Goal: Task Accomplishment & Management: Complete application form

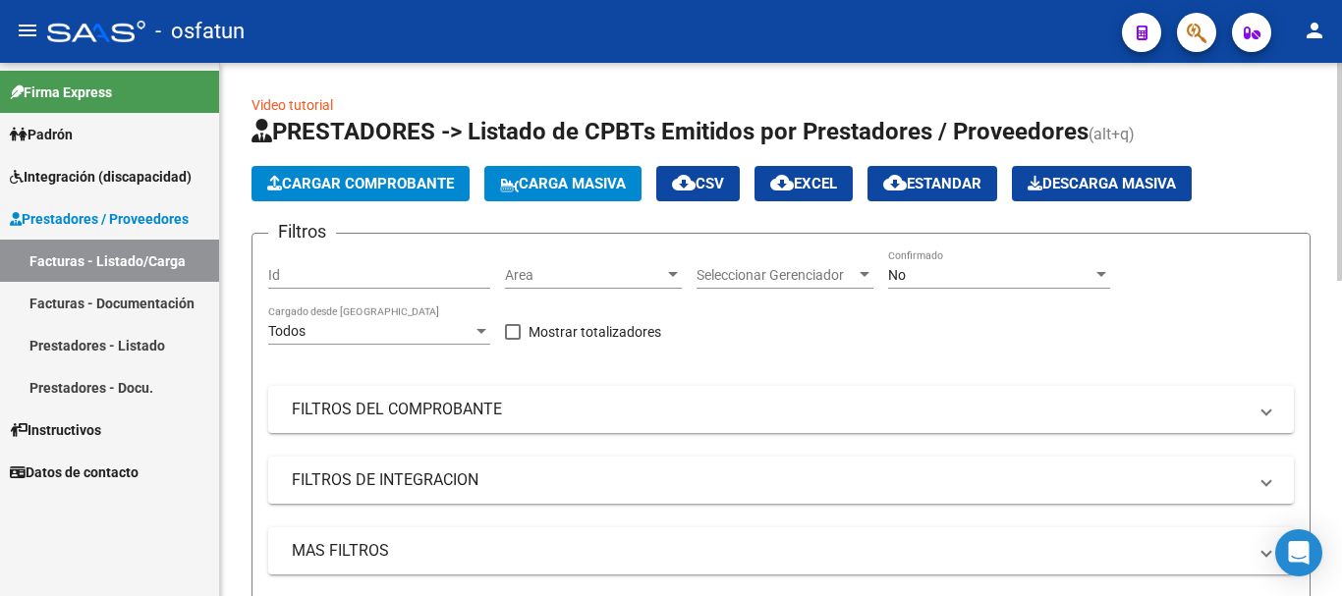
click at [426, 181] on span "Cargar Comprobante" at bounding box center [360, 184] width 187 height 18
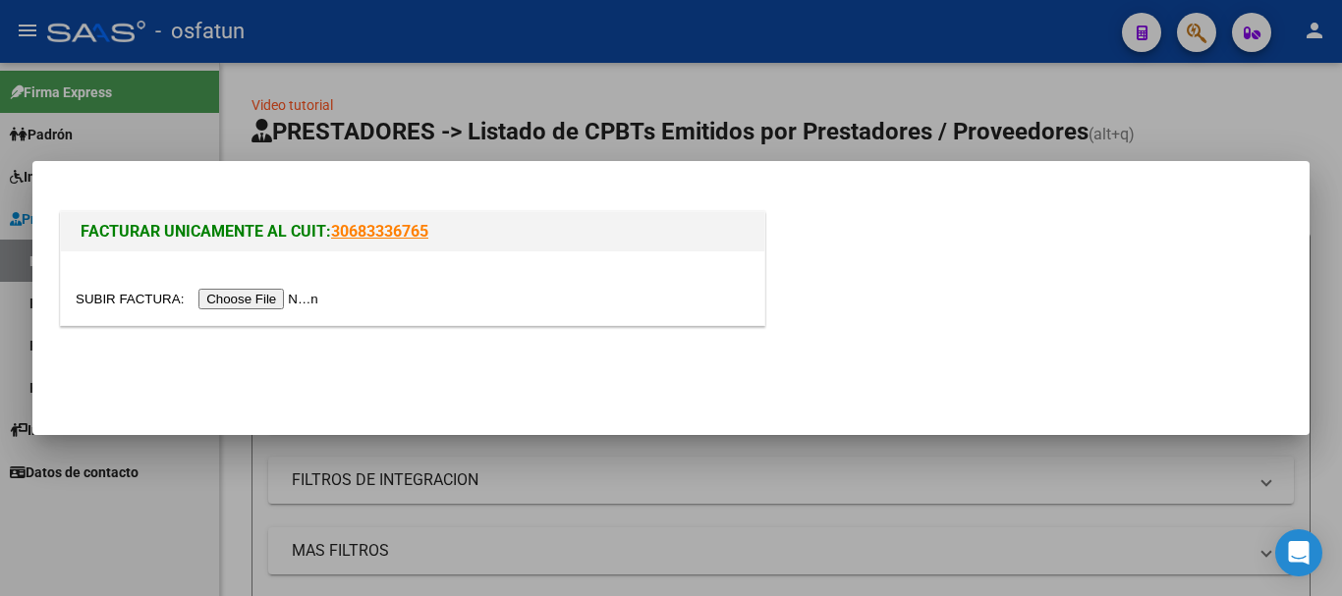
click at [293, 304] on input "file" at bounding box center [200, 299] width 248 height 21
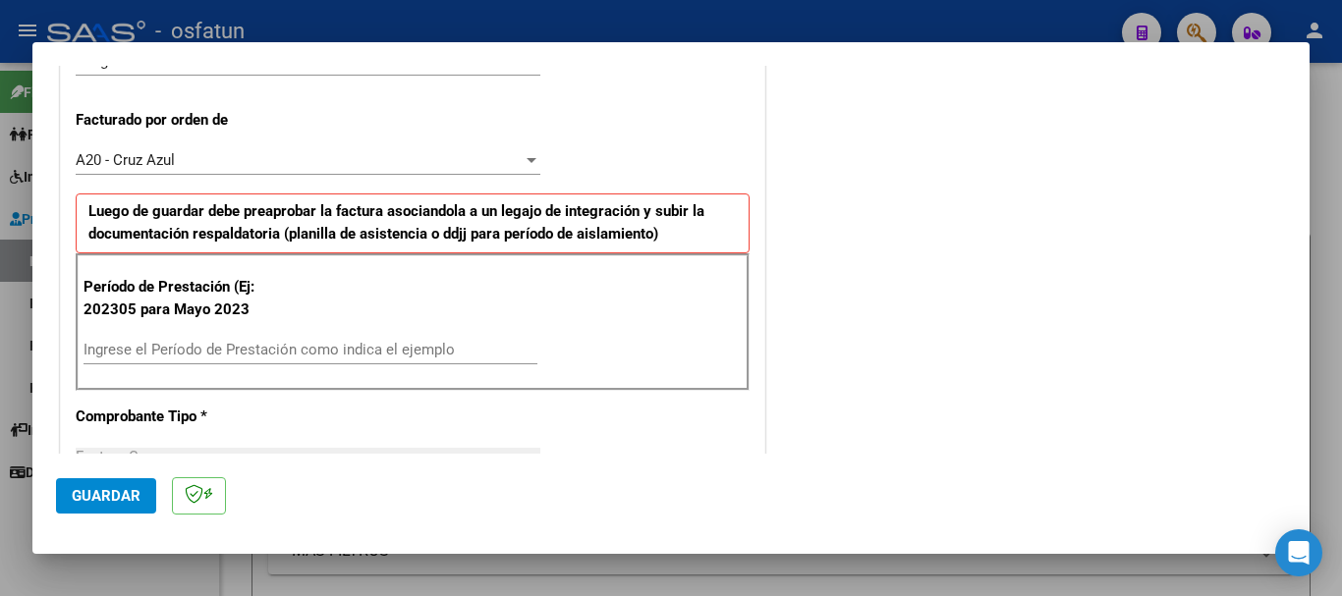
scroll to position [617, 0]
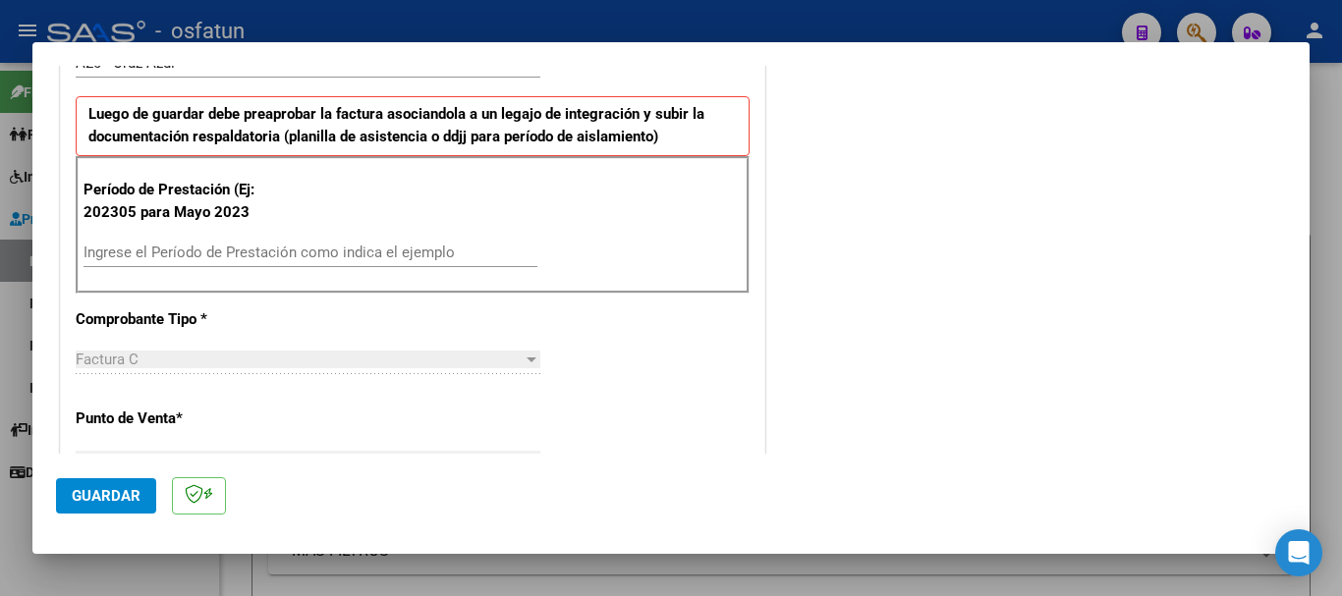
click at [265, 261] on input "Ingrese el Período de Prestación como indica el ejemplo" at bounding box center [310, 253] width 454 height 18
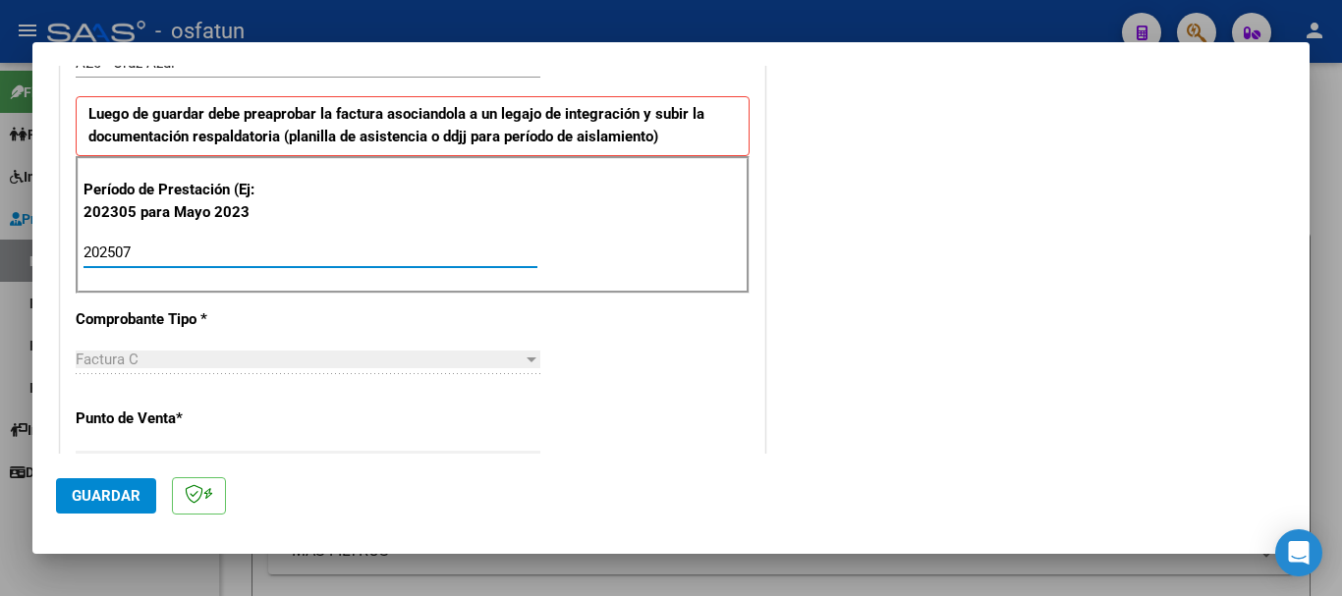
type input "202507"
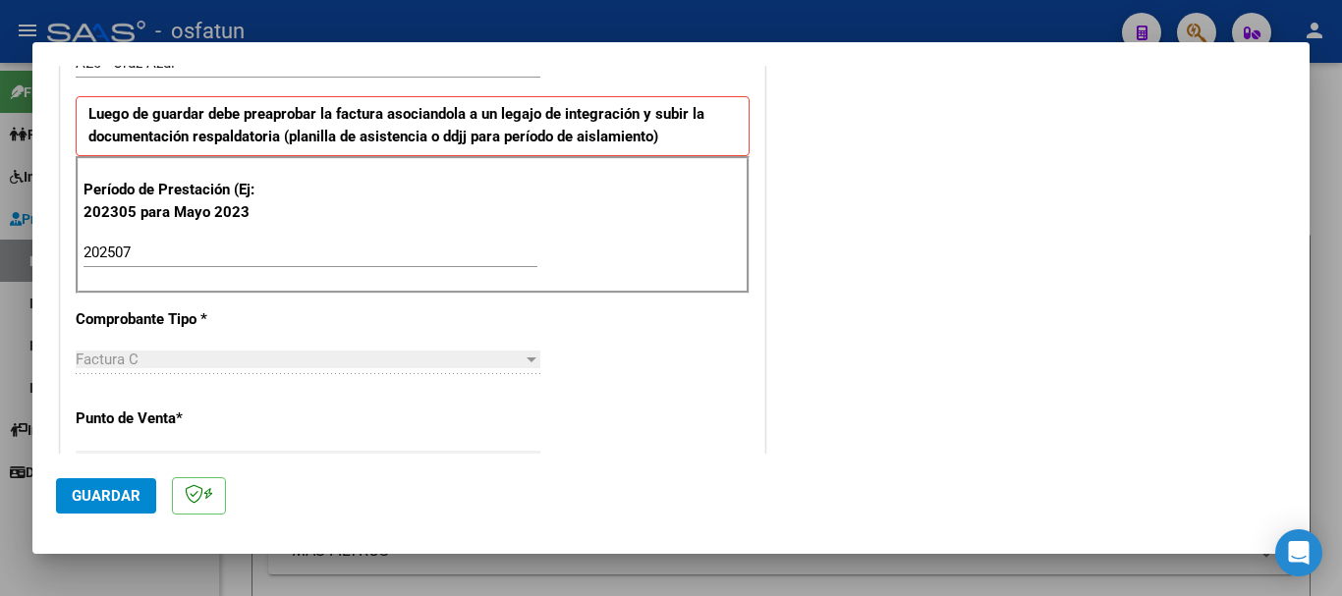
scroll to position [1552, 0]
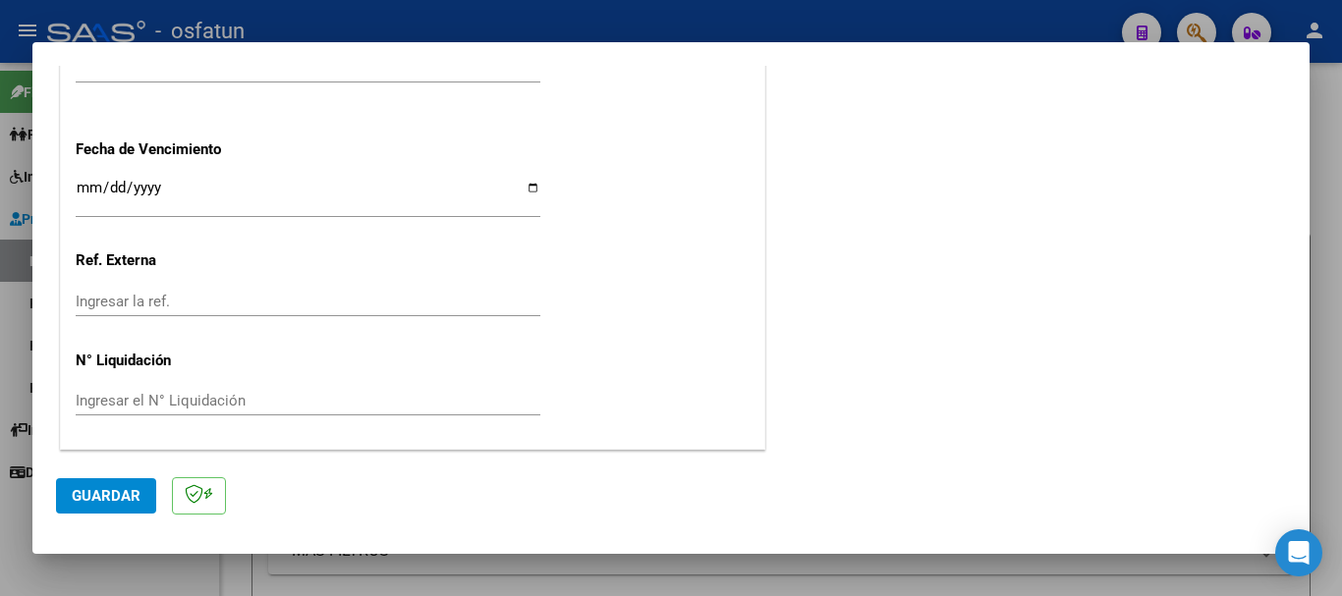
click at [92, 509] on button "Guardar" at bounding box center [106, 495] width 100 height 35
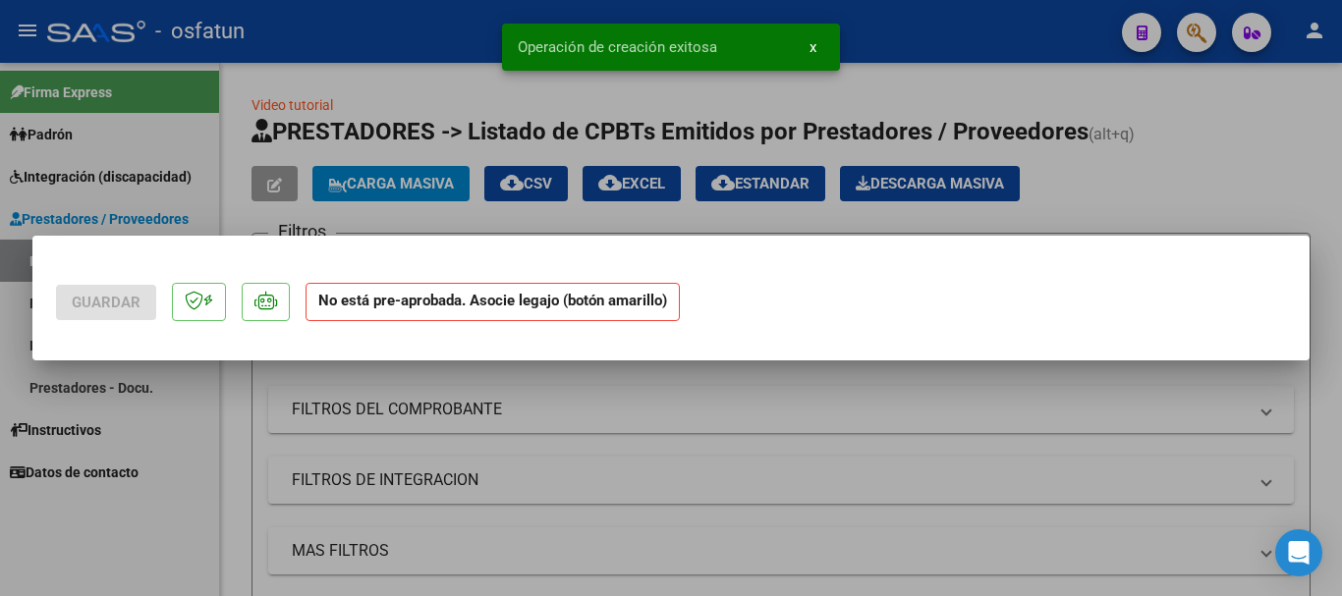
scroll to position [0, 0]
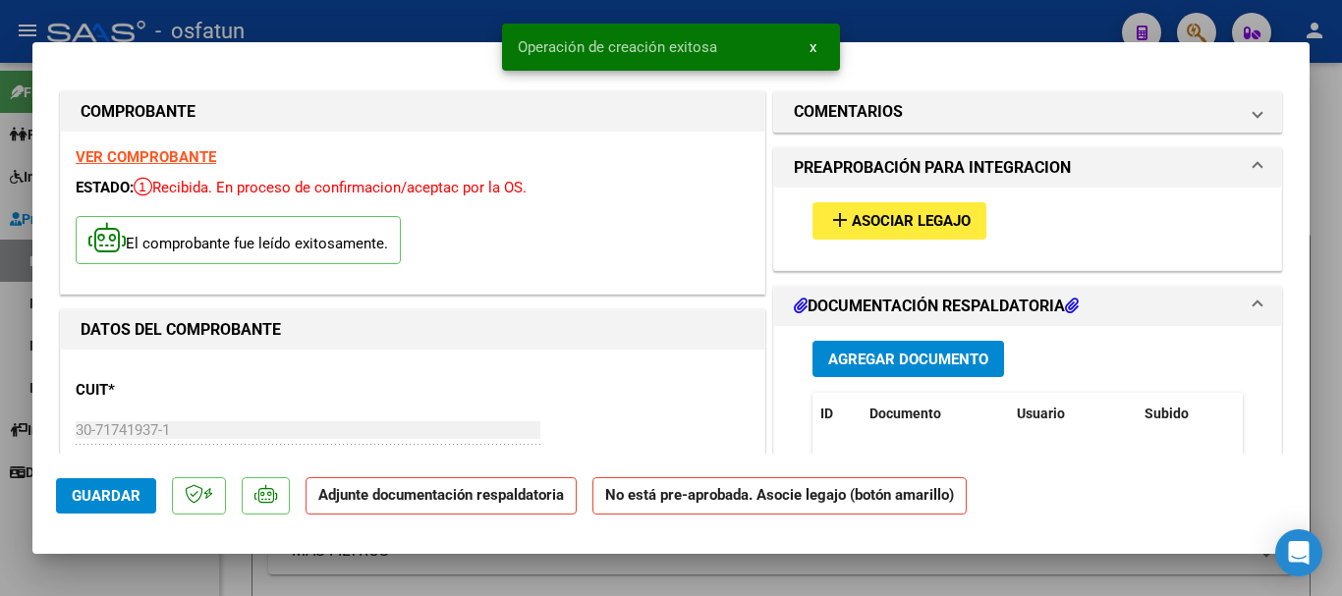
click at [941, 228] on span "Asociar Legajo" at bounding box center [911, 222] width 119 height 18
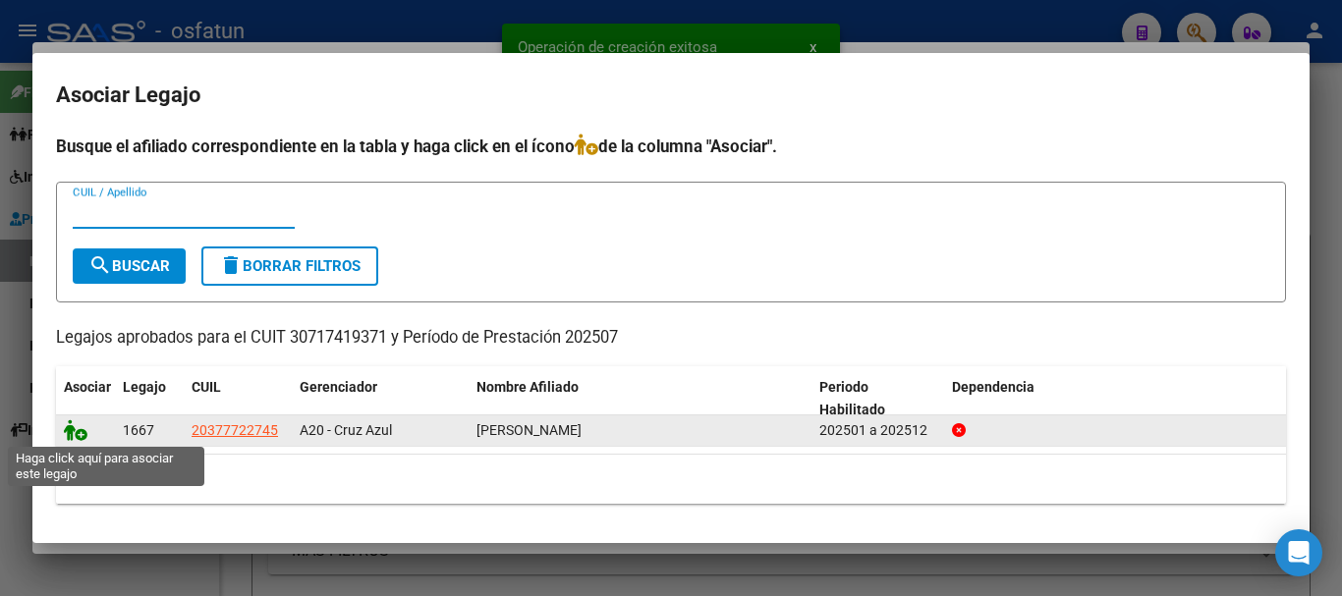
click at [78, 438] on icon at bounding box center [76, 430] width 24 height 22
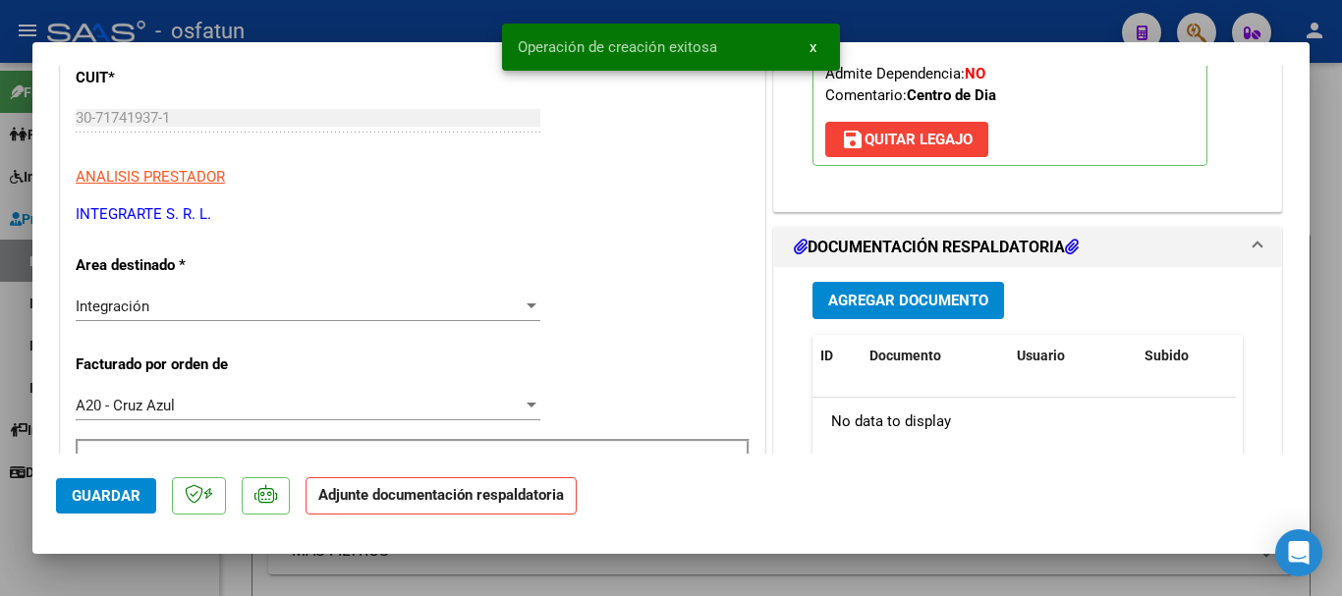
scroll to position [407, 0]
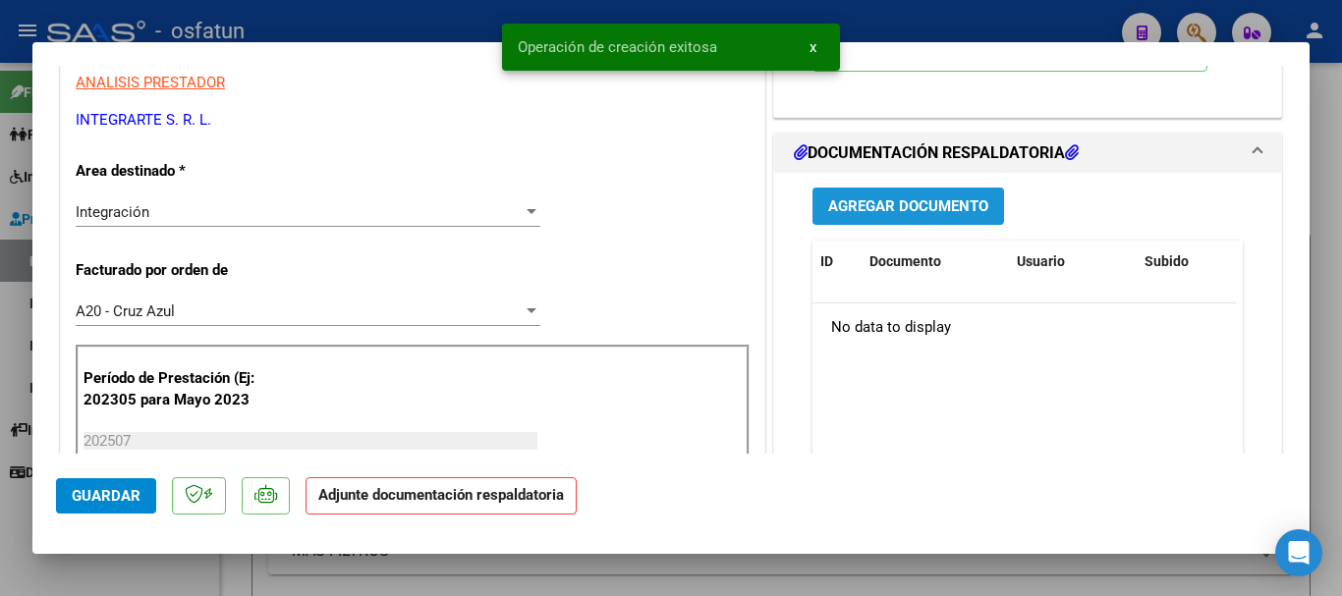
click at [948, 203] on span "Agregar Documento" at bounding box center [908, 207] width 160 height 18
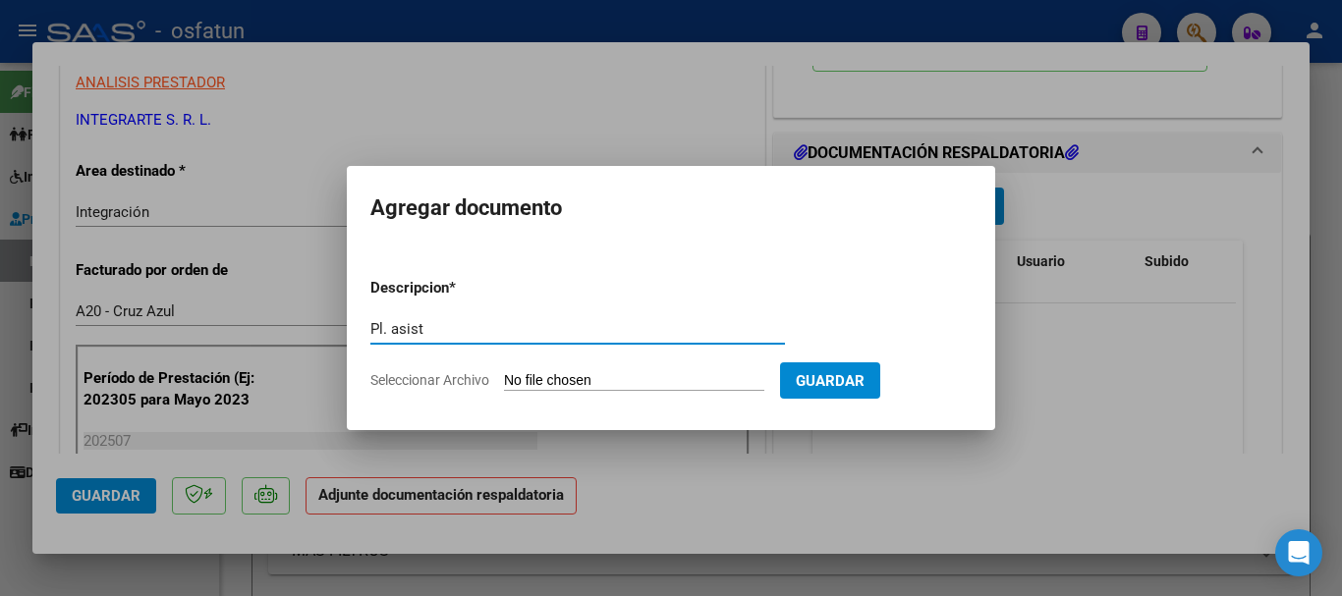
type input "Pl. asist"
click at [707, 398] on form "Descripcion * Pl. asist Escriba aquí una descripcion Seleccionar Archivo Guardar" at bounding box center [670, 333] width 601 height 143
click at [705, 385] on input "Seleccionar Archivo" at bounding box center [634, 381] width 260 height 19
type input "C:\fakepath\Pl. Asistencia [PERSON_NAME].pdf"
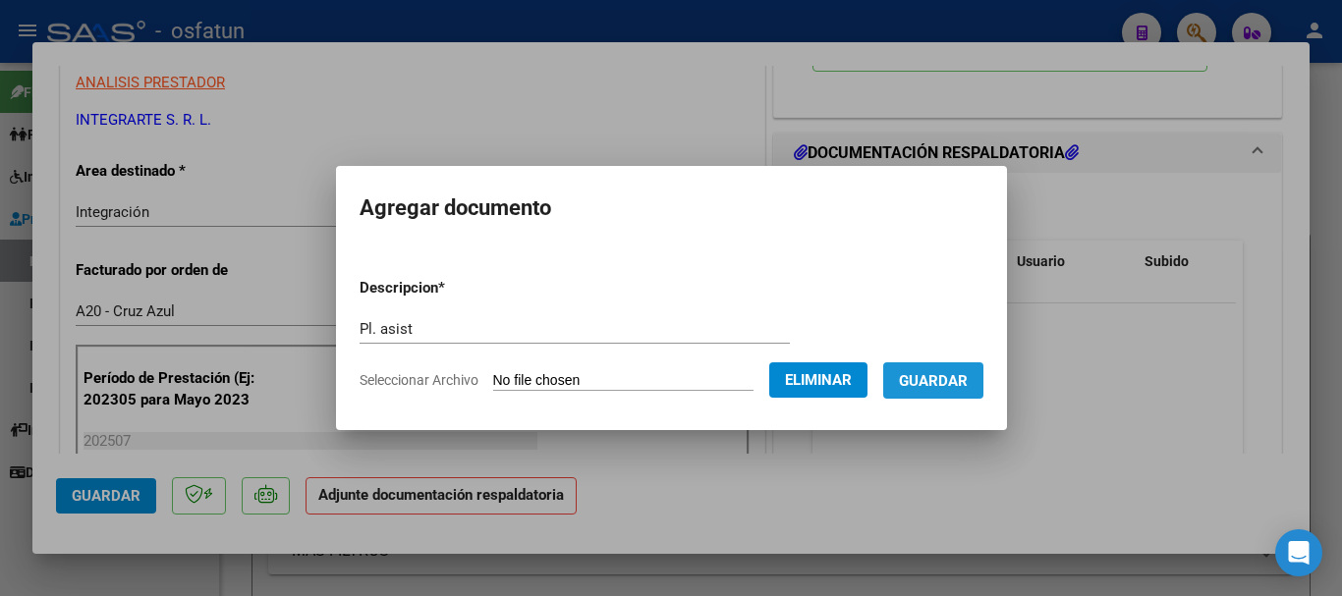
click at [963, 397] on button "Guardar" at bounding box center [933, 380] width 100 height 36
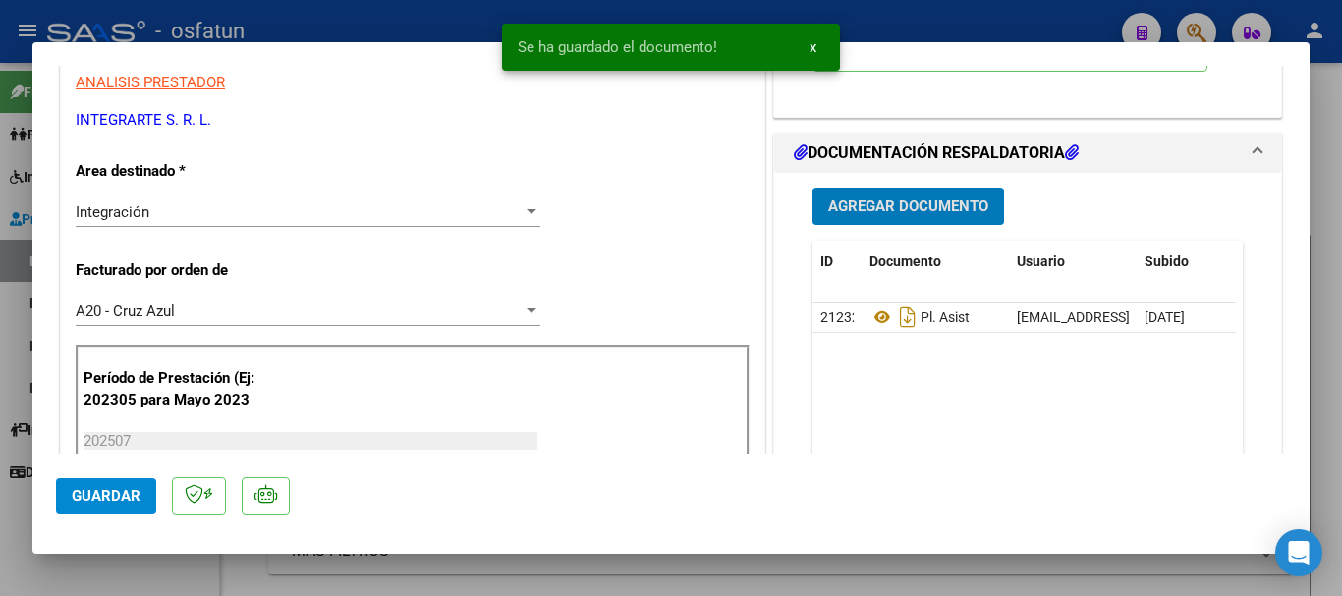
click at [908, 213] on span "Agregar Documento" at bounding box center [908, 207] width 160 height 18
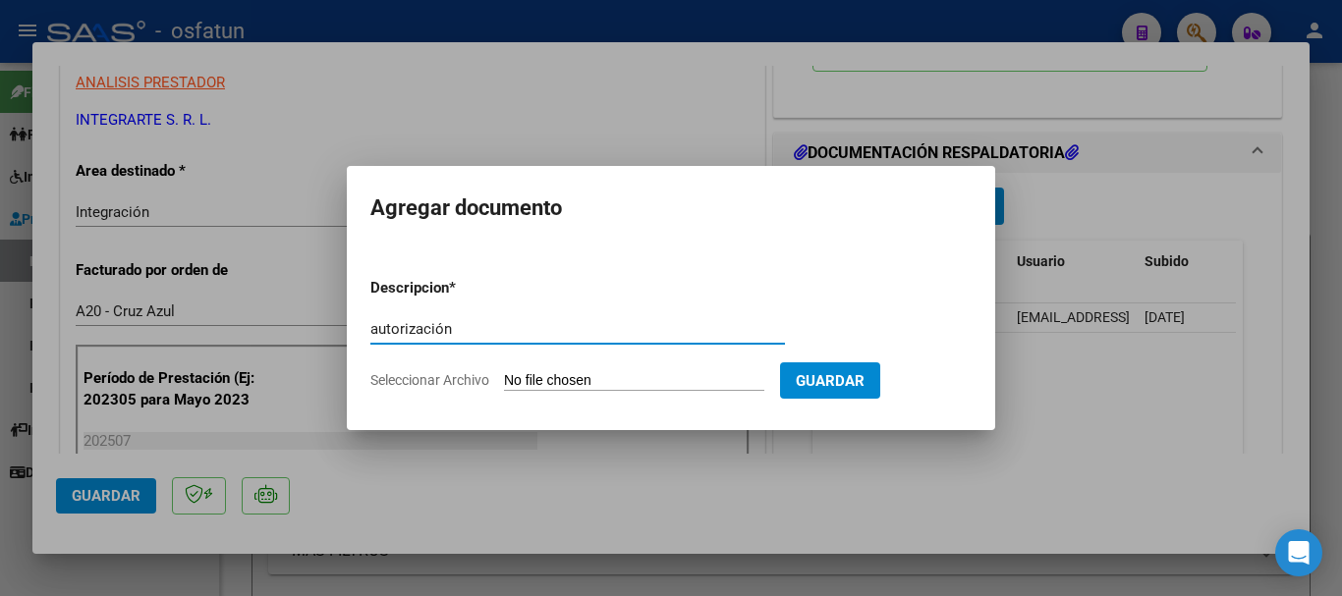
type input "autorización"
click at [634, 379] on input "Seleccionar Archivo" at bounding box center [634, 381] width 260 height 19
type input "C:\fakepath\autorizacion [PERSON_NAME] 25.pdf"
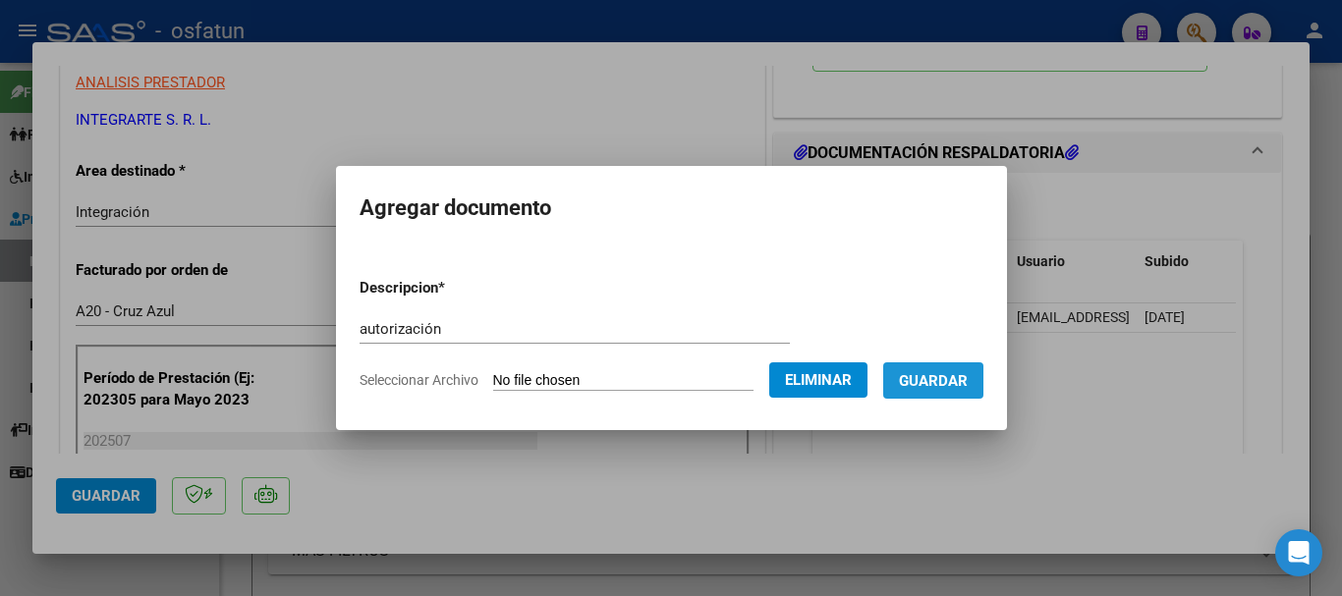
click at [967, 388] on span "Guardar" at bounding box center [933, 381] width 69 height 18
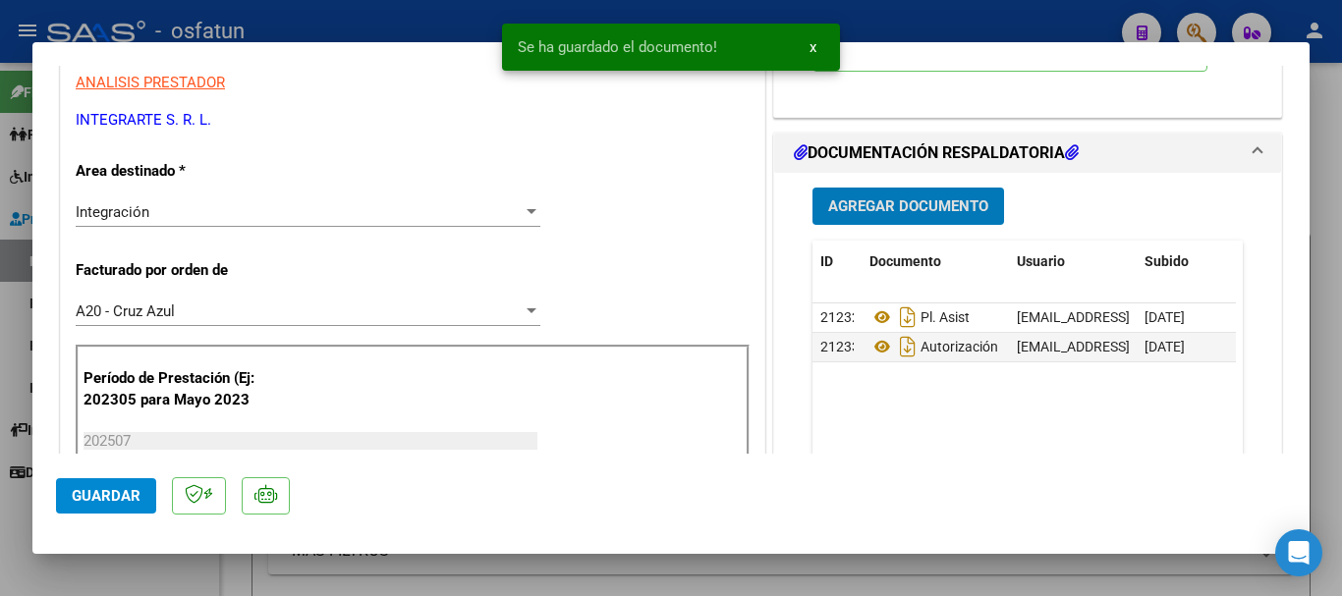
click at [108, 487] on span "Guardar" at bounding box center [106, 496] width 69 height 18
click at [112, 498] on span "Guardar" at bounding box center [106, 496] width 69 height 18
click at [1338, 437] on div at bounding box center [671, 298] width 1342 height 596
type input "$ 0,00"
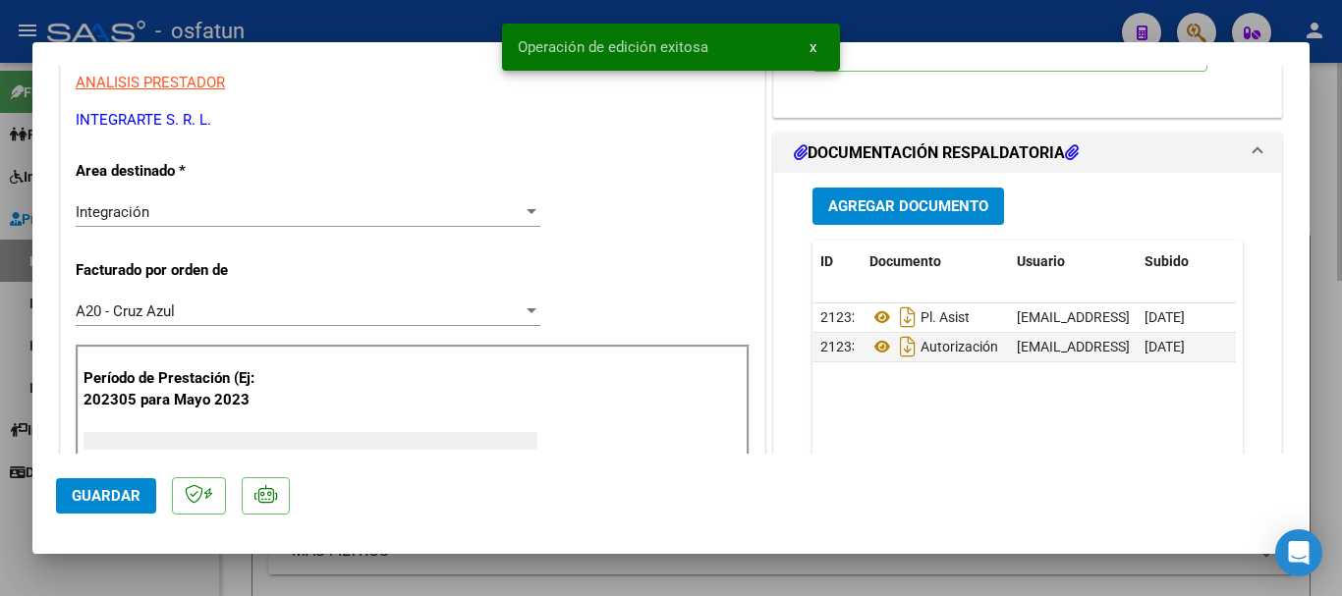
scroll to position [0, 0]
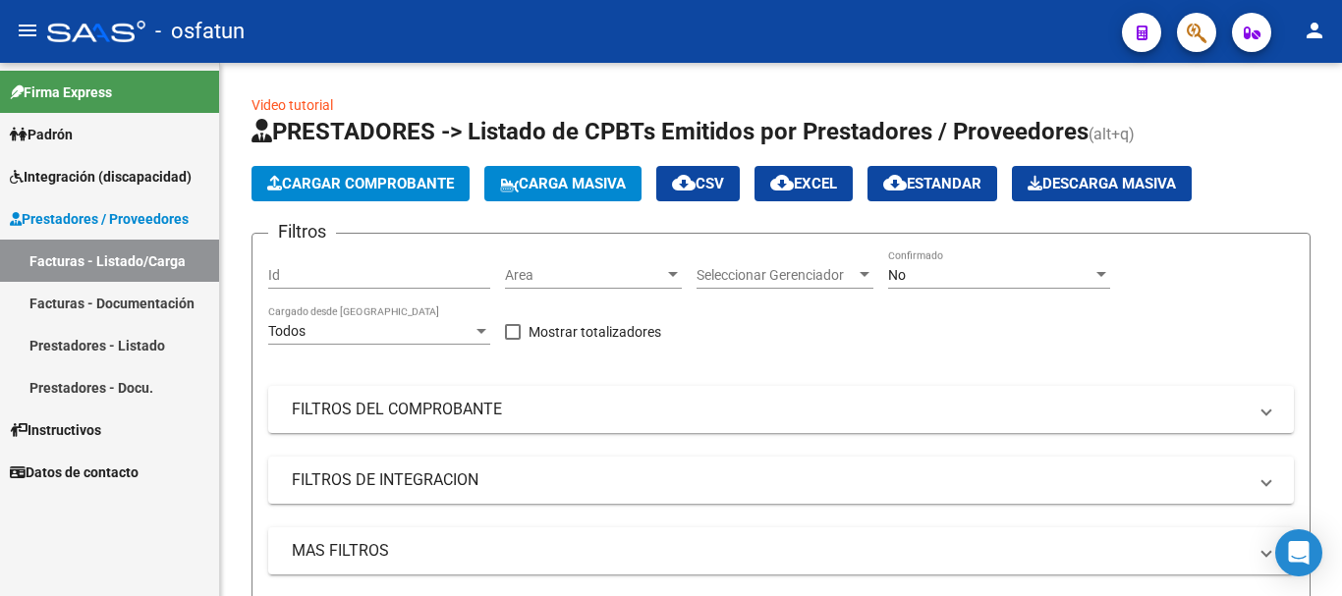
click at [58, 179] on span "Integración (discapacidad)" at bounding box center [101, 177] width 182 height 22
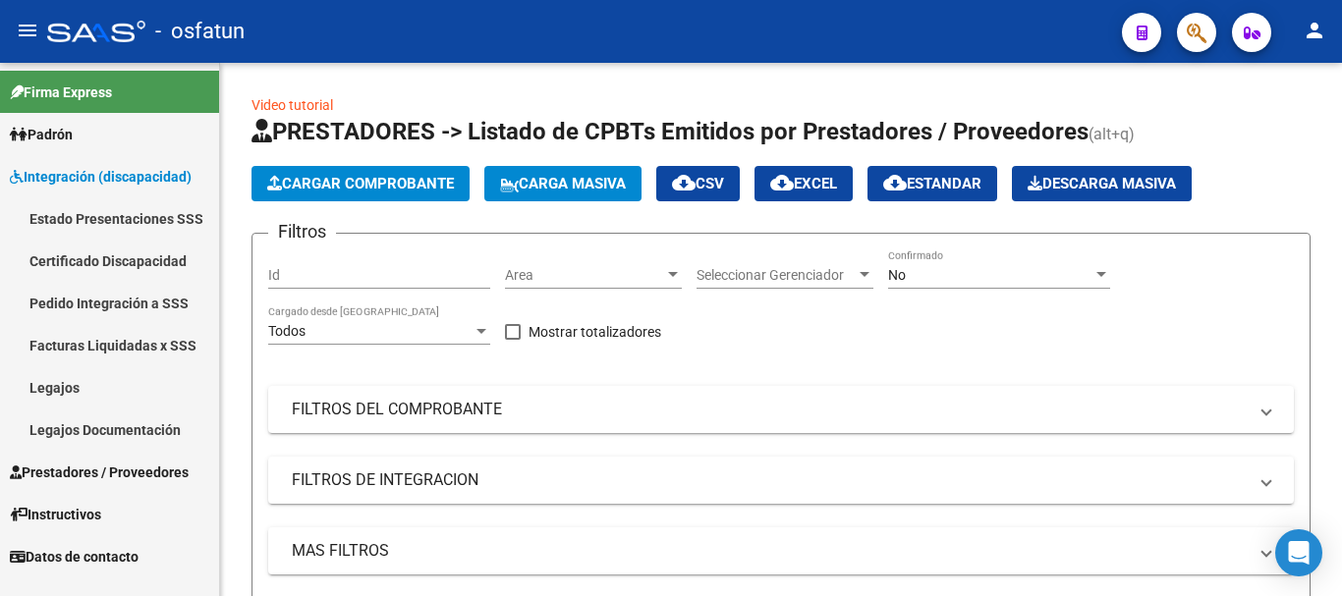
click at [81, 386] on link "Legajos" at bounding box center [109, 387] width 219 height 42
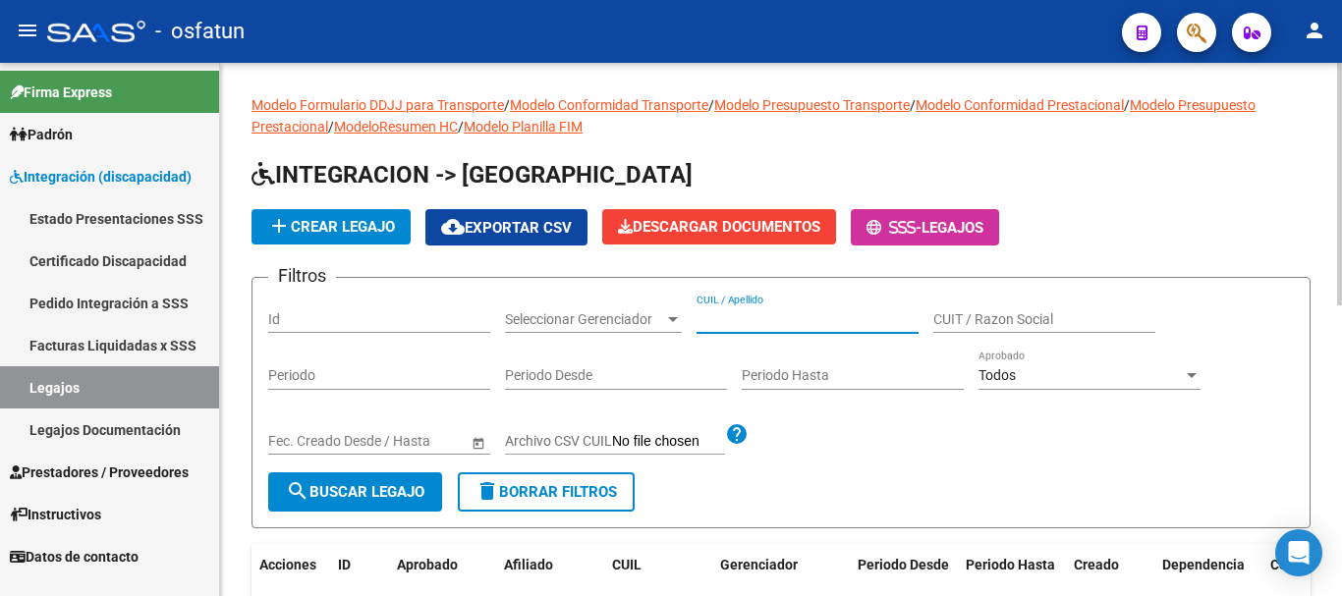
click at [746, 316] on input "CUIL / Apellido" at bounding box center [807, 319] width 222 height 17
type input "[PERSON_NAME]"
click at [334, 487] on span "search Buscar Legajo" at bounding box center [355, 492] width 138 height 18
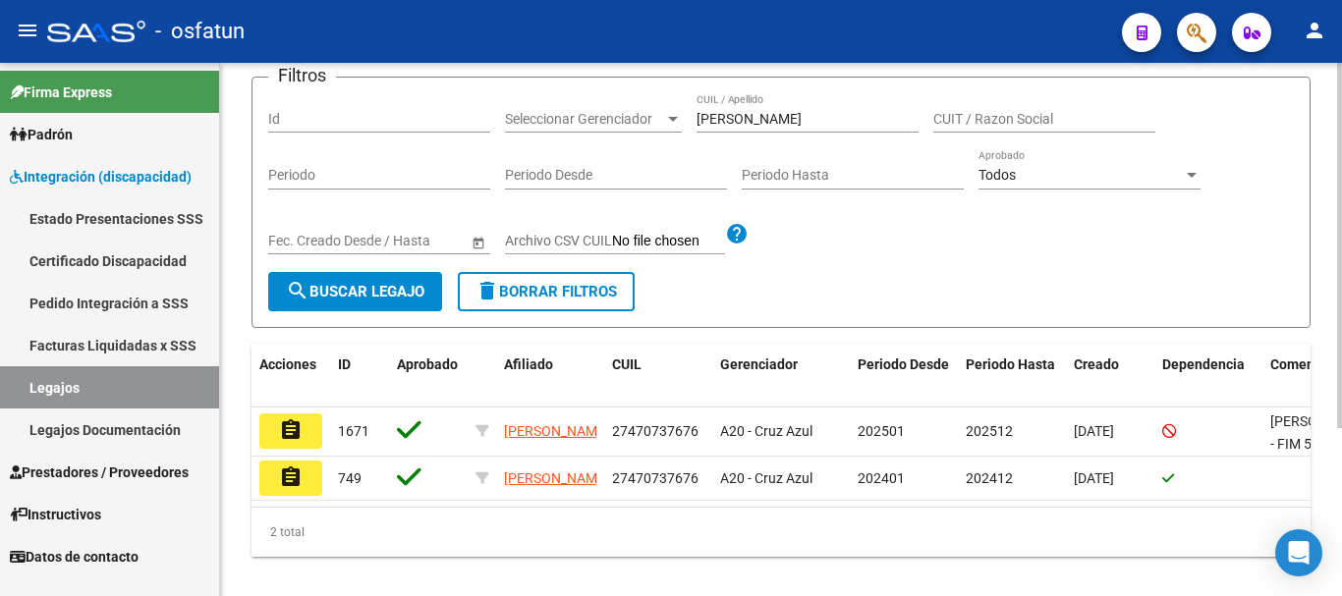
scroll to position [222, 0]
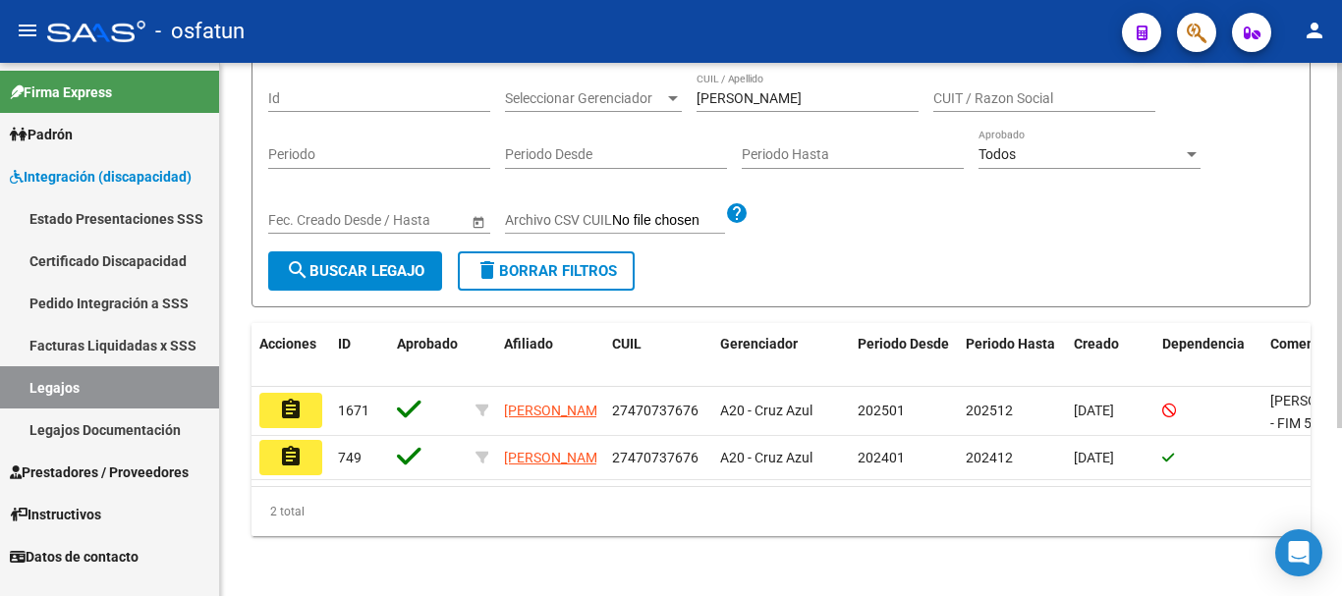
click at [1335, 475] on div "Modelo Formulario DDJJ para Transporte / Modelo Conformidad Transporte / Modelo…" at bounding box center [783, 220] width 1127 height 757
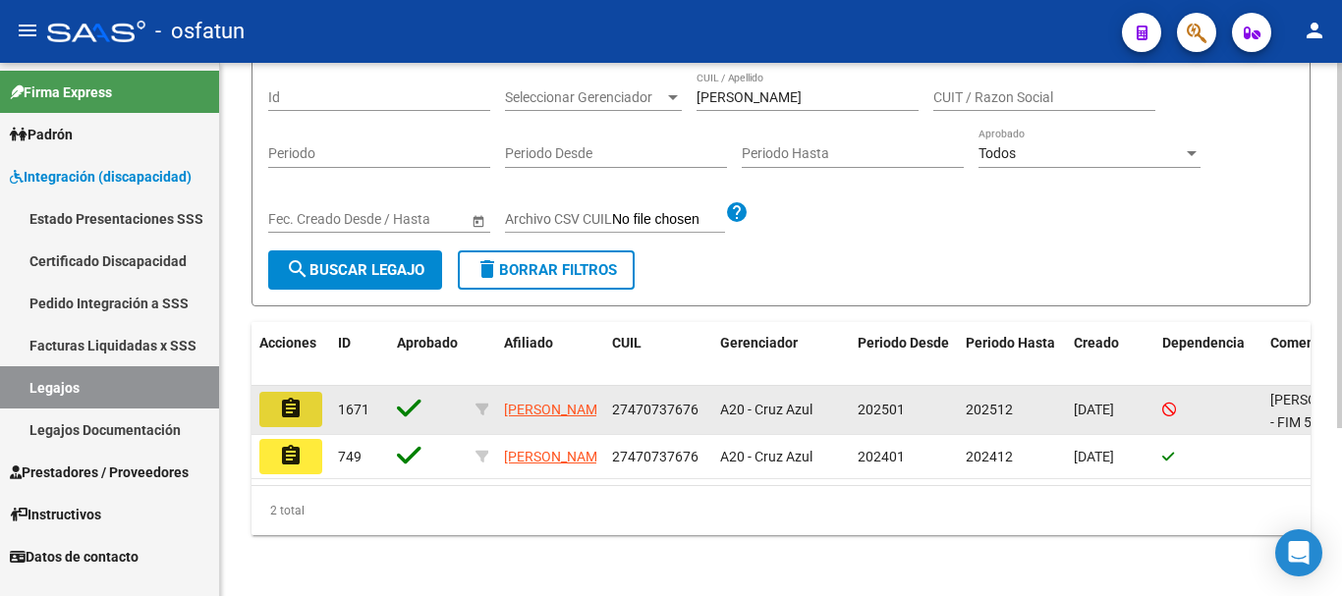
click at [299, 409] on mat-icon "assignment" at bounding box center [291, 409] width 24 height 24
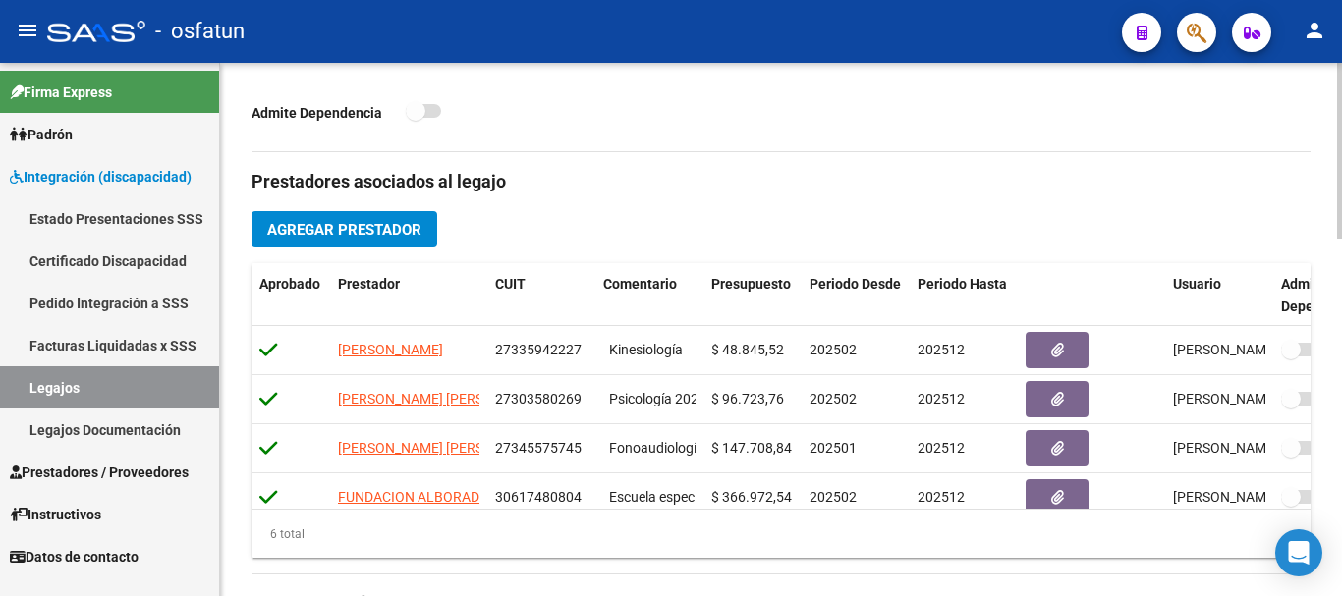
scroll to position [629, 0]
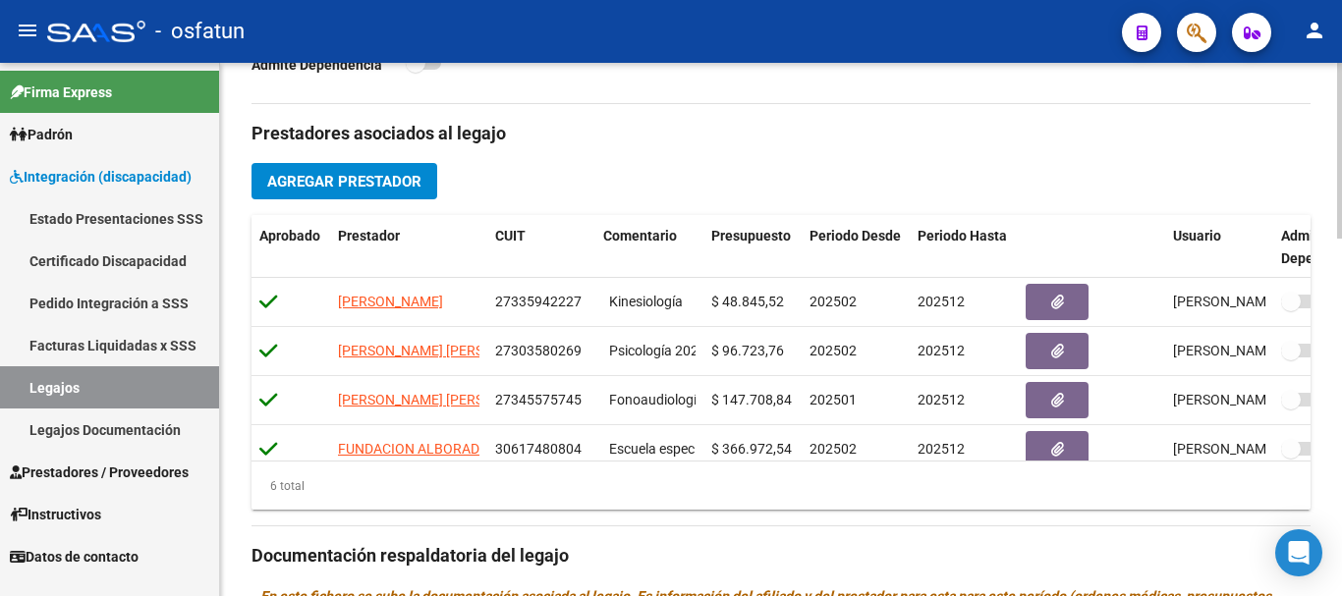
click at [1341, 427] on div at bounding box center [1339, 358] width 5 height 176
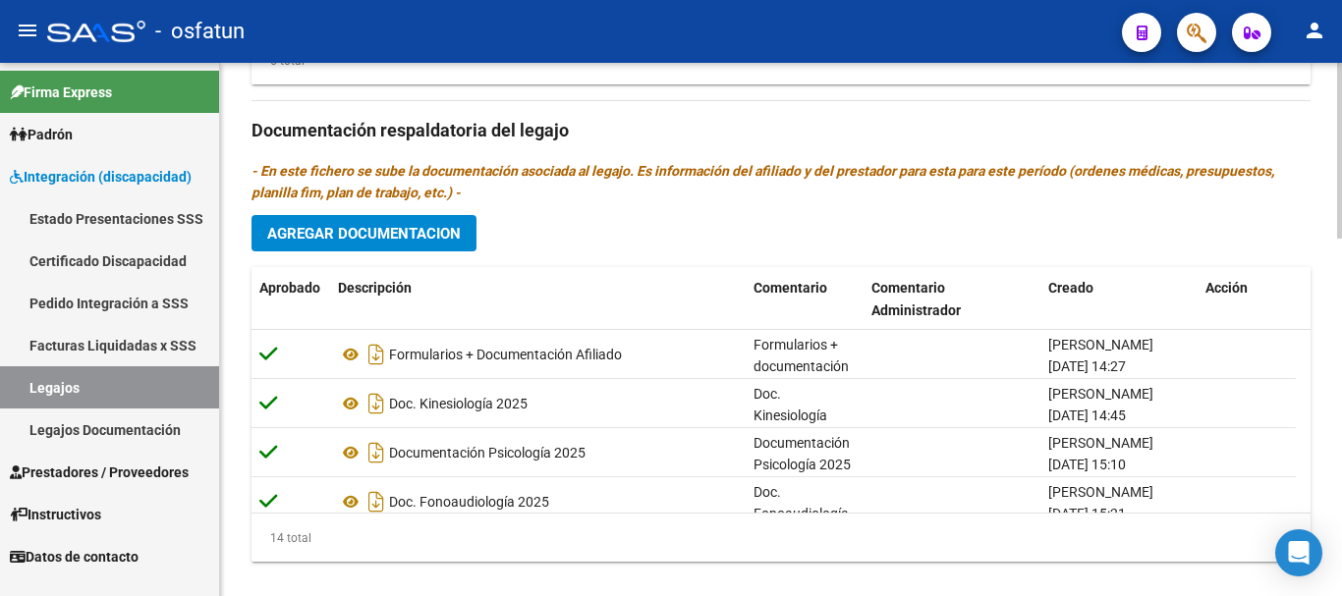
scroll to position [1083, 0]
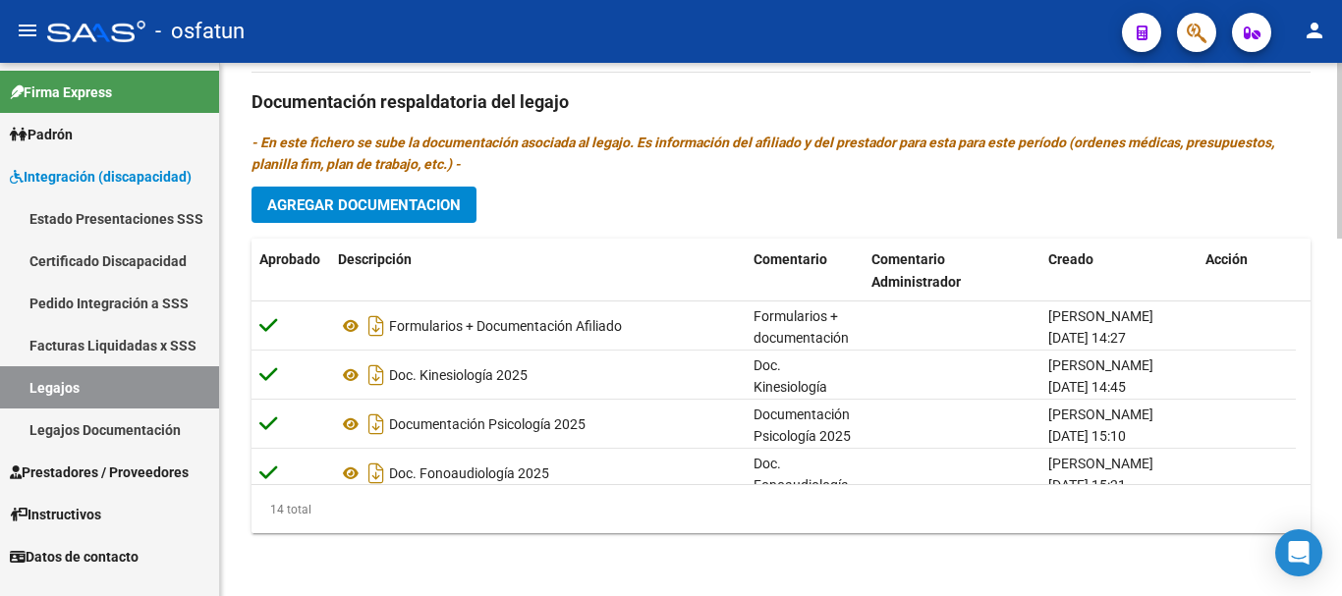
click at [1341, 595] on div at bounding box center [1339, 508] width 5 height 176
click at [1341, 527] on div at bounding box center [1339, 508] width 5 height 176
click at [378, 218] on button "Agregar Documentacion" at bounding box center [363, 205] width 225 height 36
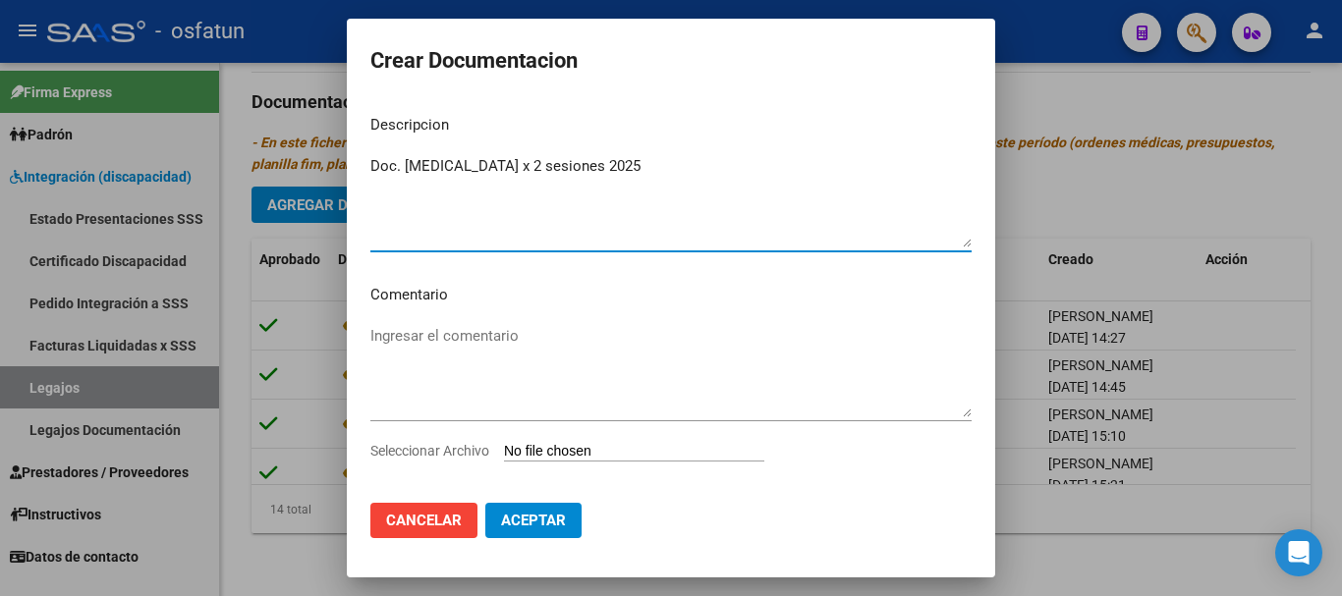
click at [441, 351] on textarea "Ingresar el comentario" at bounding box center [670, 371] width 601 height 92
drag, startPoint x: 376, startPoint y: 163, endPoint x: 659, endPoint y: 185, distance: 283.7
click at [659, 185] on textarea "Doc. [MEDICAL_DATA] x 2 sesiones 2025" at bounding box center [670, 201] width 601 height 92
drag, startPoint x: 566, startPoint y: 165, endPoint x: 486, endPoint y: 170, distance: 79.7
click at [564, 165] on textarea "Doc. [MEDICAL_DATA] x 2 sesiones 2025" at bounding box center [670, 201] width 601 height 92
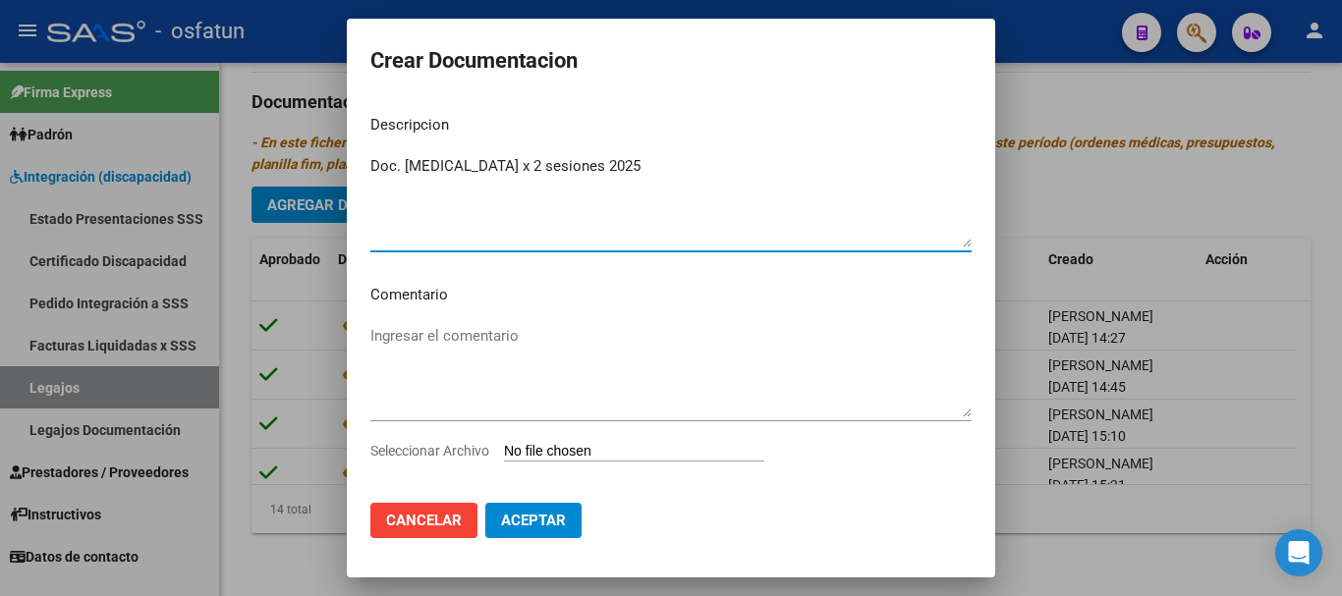
click at [381, 171] on textarea "Doc. [MEDICAL_DATA] x 2 sesiones 2025" at bounding box center [670, 201] width 601 height 92
click at [509, 160] on textarea "Doc. [MEDICAL_DATA] x 2 sesiones 2025" at bounding box center [670, 201] width 601 height 92
click at [510, 166] on textarea "Doc. [MEDICAL_DATA] x 2 sesiones 2025" at bounding box center [670, 201] width 601 height 92
drag, startPoint x: 491, startPoint y: 181, endPoint x: 406, endPoint y: 180, distance: 85.5
click at [490, 182] on textarea "Doc. [MEDICAL_DATA] Modificado x 2 sesiones 2025" at bounding box center [670, 201] width 601 height 92
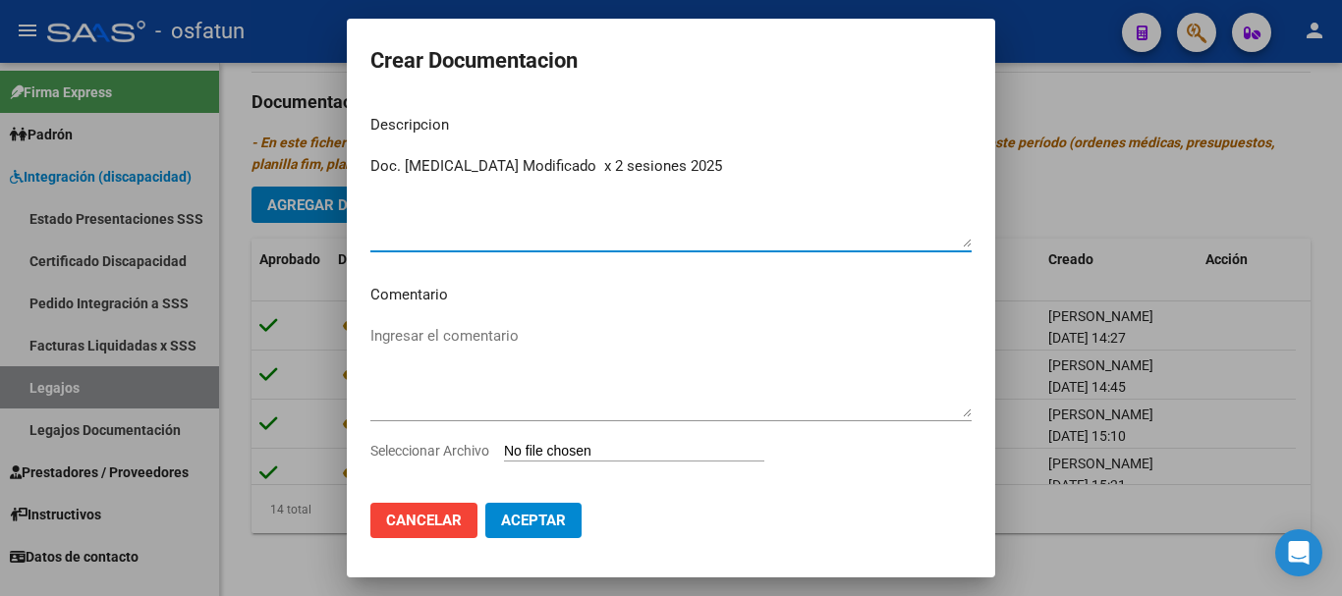
type textarea "Doc. [MEDICAL_DATA] Modificado x 2 sesiones 2025"
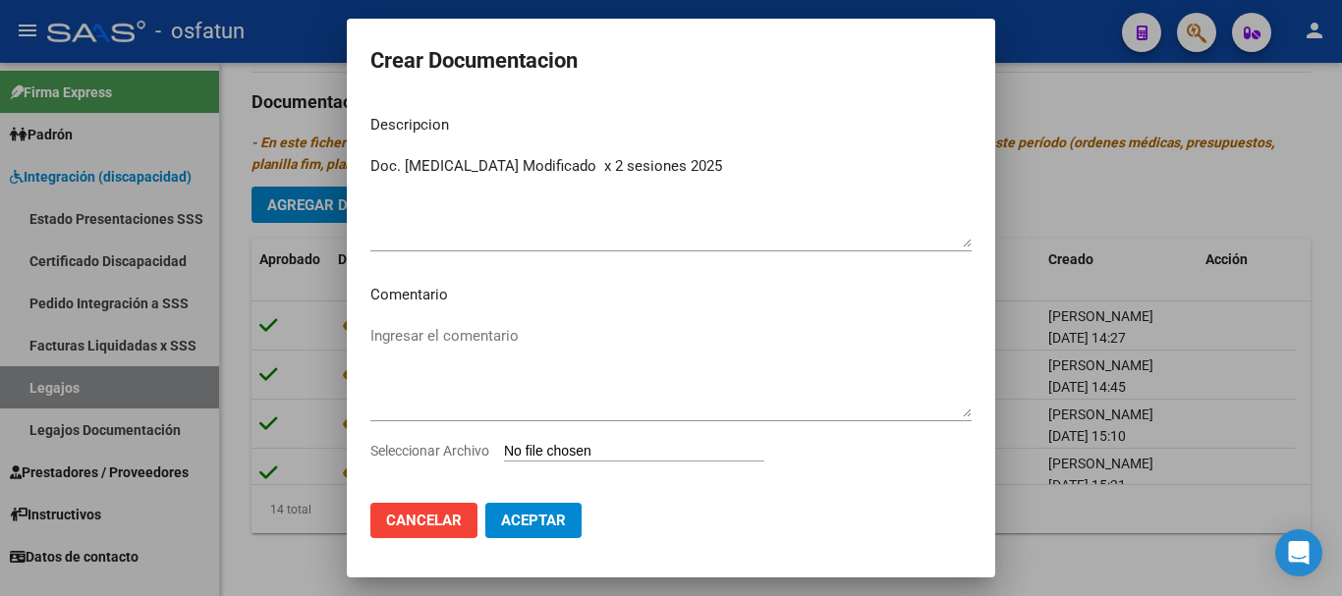
drag, startPoint x: 367, startPoint y: 165, endPoint x: 424, endPoint y: 170, distance: 57.2
click at [428, 172] on mat-dialog-content "Descripcion Doc. [MEDICAL_DATA] Modificado x 2 sesiones 2025 Ingresar el descri…" at bounding box center [671, 293] width 648 height 388
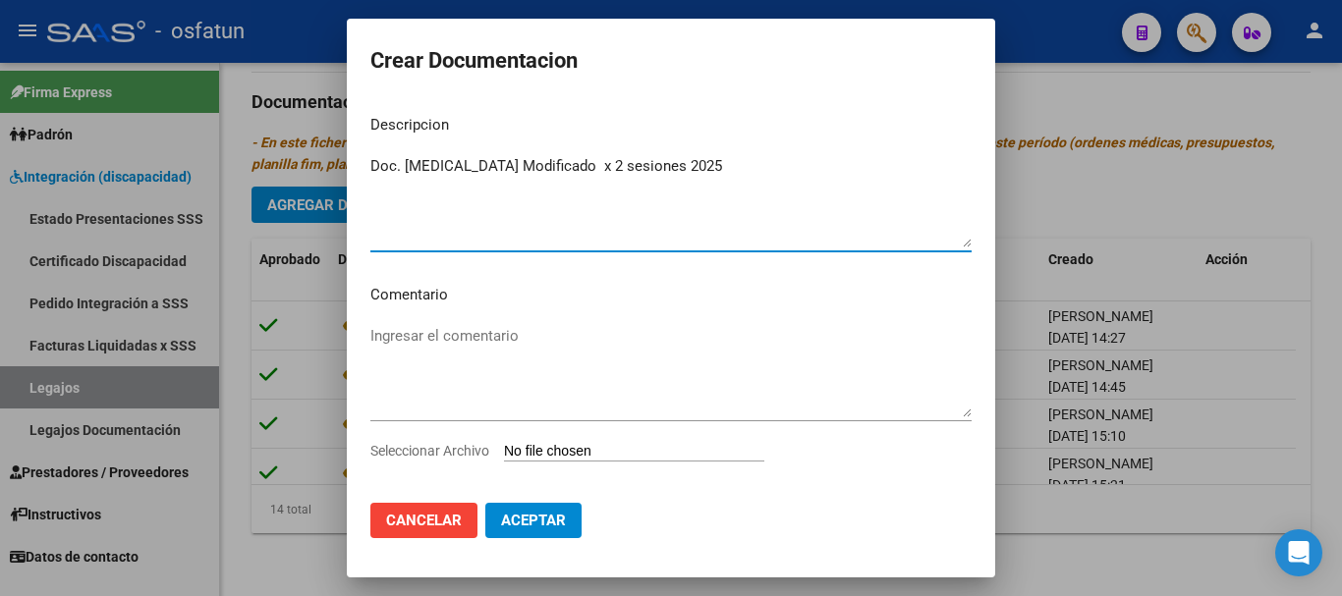
drag, startPoint x: 372, startPoint y: 165, endPoint x: 668, endPoint y: 171, distance: 295.7
click at [754, 172] on textarea "Doc. [MEDICAL_DATA] Modificado x 2 sesiones 2025" at bounding box center [670, 201] width 601 height 92
click at [549, 337] on textarea "Ingresar el comentario" at bounding box center [670, 371] width 601 height 92
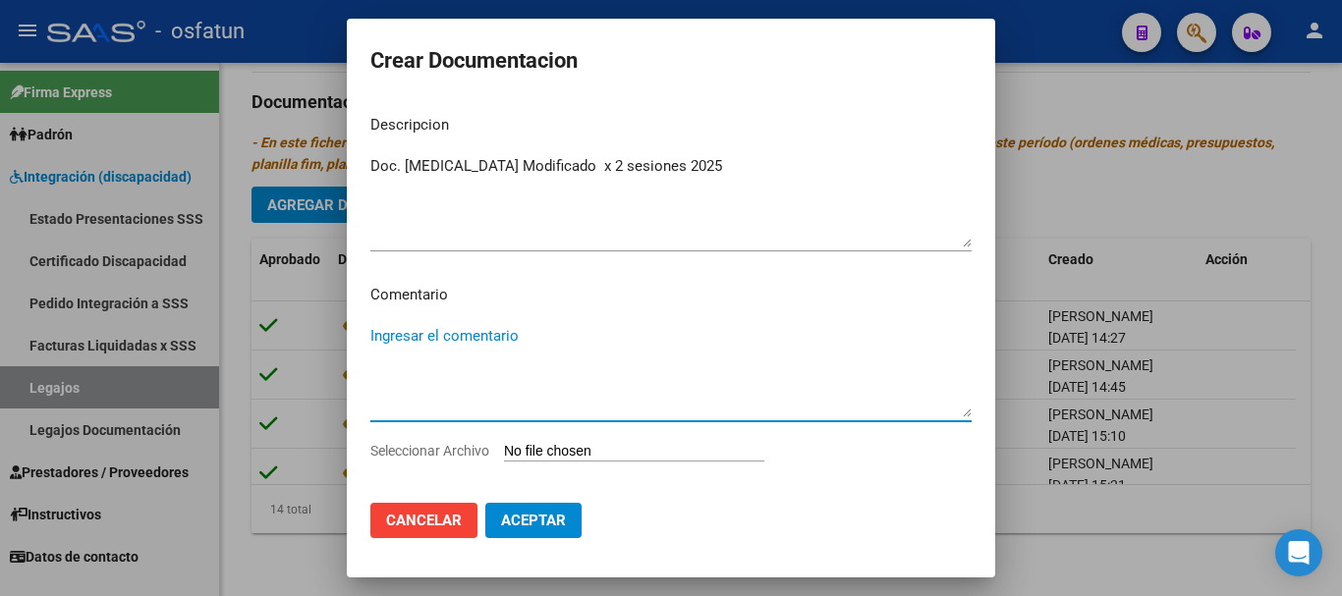
paste textarea "Doc. [MEDICAL_DATA] Modificado x 2 sesiones 2025"
type textarea "Doc. [MEDICAL_DATA] Modificado x 2 sesiones 2025"
click at [640, 469] on div "Seleccionar Archivo" at bounding box center [670, 458] width 601 height 37
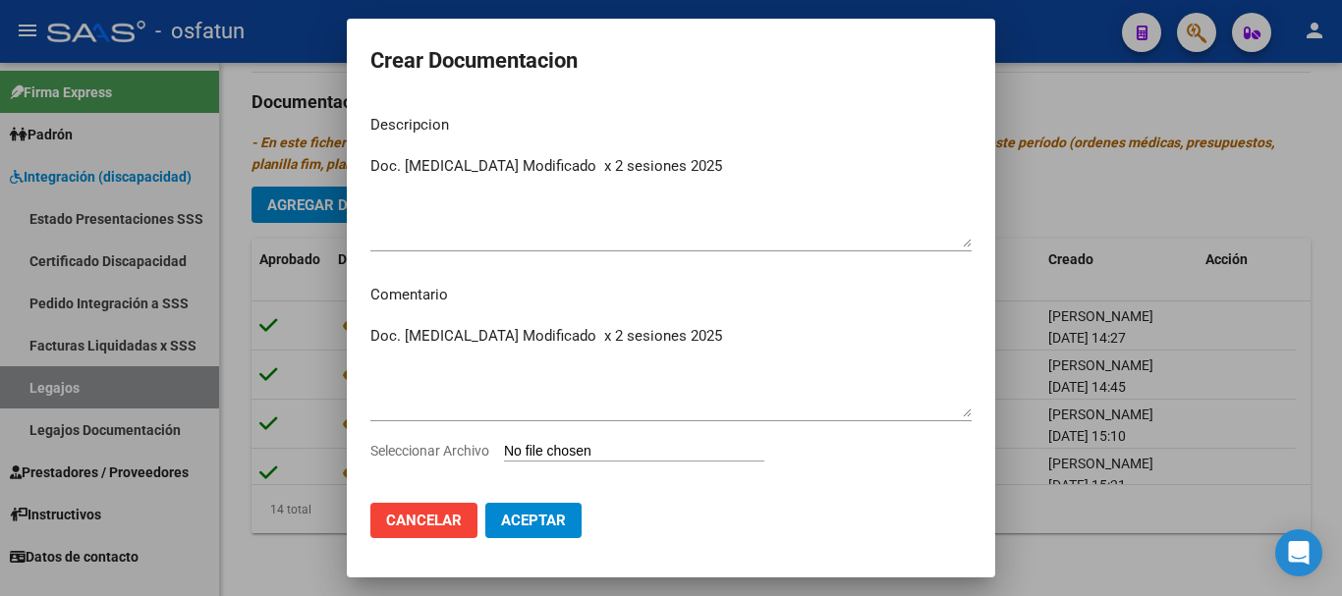
click at [636, 457] on input "Seleccionar Archivo" at bounding box center [634, 452] width 260 height 19
type input "C:\fakepath\[MEDICAL_DATA] [PERSON_NAME][DATE] sesiones.pdf"
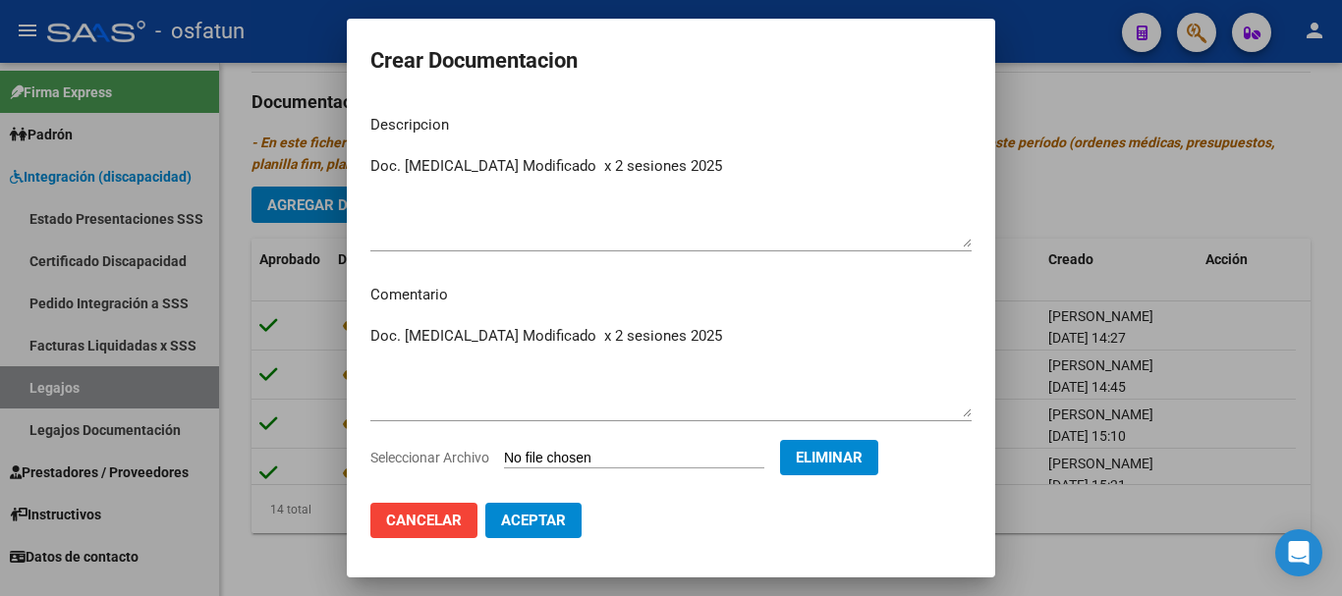
scroll to position [28, 0]
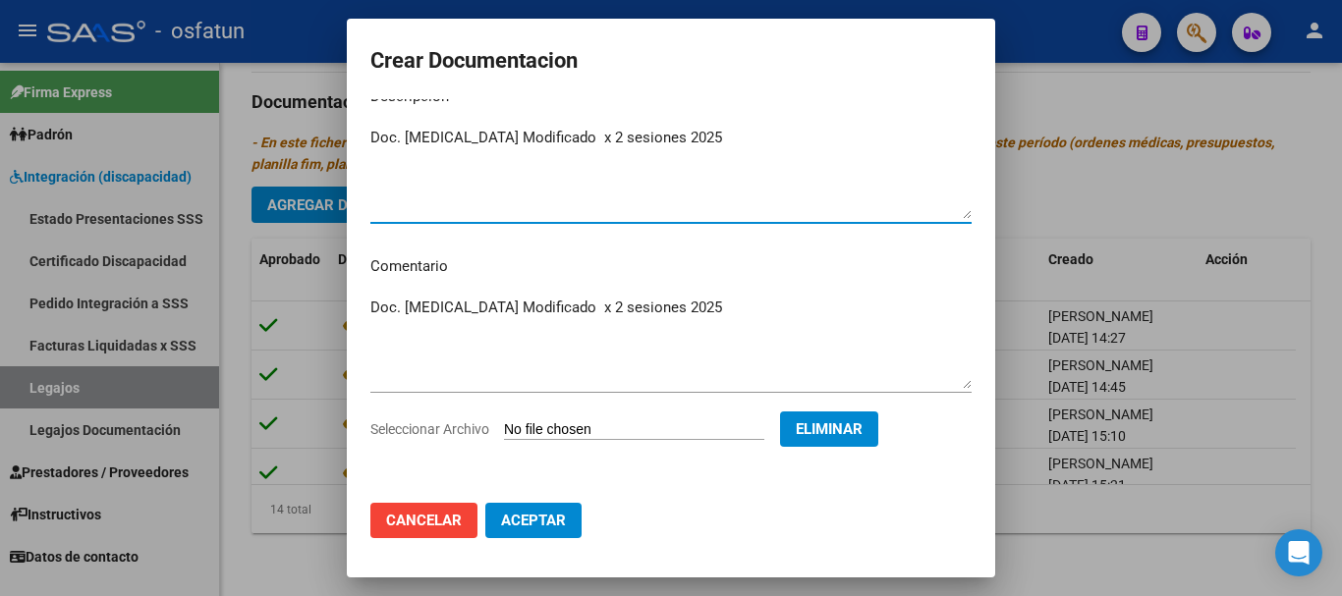
click at [682, 130] on textarea "Doc. [MEDICAL_DATA] Modificado x 2 sesiones 2025" at bounding box center [670, 173] width 601 height 92
type textarea "Doc. [MEDICAL_DATA] Modificado x 2 sesiones semanales 2025"
click at [685, 308] on textarea "Doc. [MEDICAL_DATA] Modificado x 2 sesiones 2025" at bounding box center [670, 343] width 601 height 92
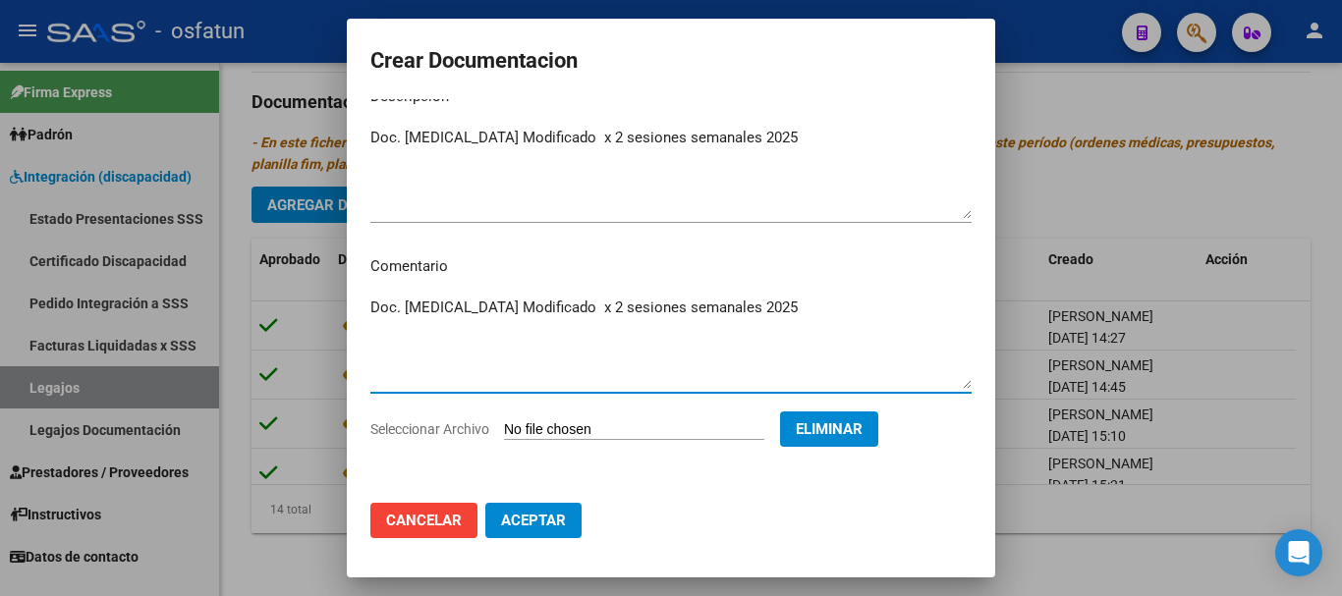
type textarea "Doc. [MEDICAL_DATA] Modificado x 2 sesiones semanales 2025"
click at [534, 514] on span "Aceptar" at bounding box center [533, 521] width 65 height 18
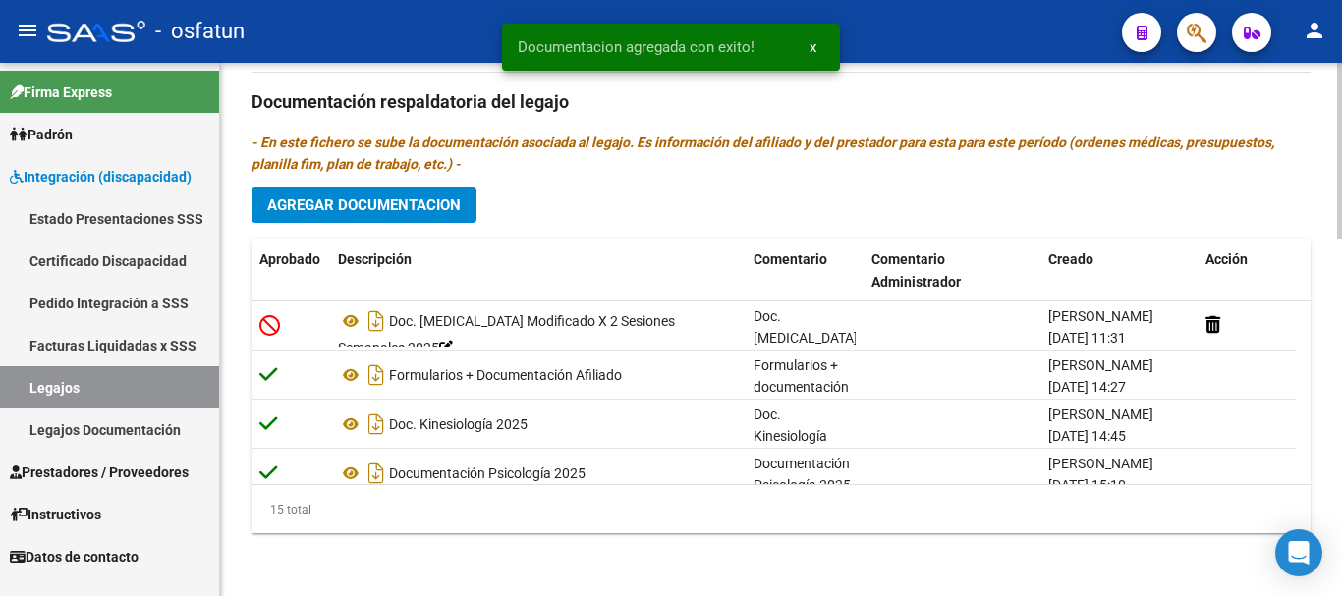
click at [1302, 105] on h3 "Documentación respaldatoria del legajo" at bounding box center [780, 102] width 1059 height 28
